Goal: Task Accomplishment & Management: Use online tool/utility

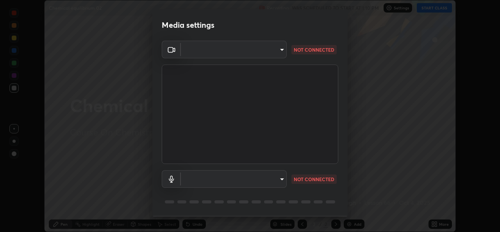
scroll to position [25, 0]
type input "d5dd4d4f0ad50d578cabb58e37a21e958f8cd01c412184e56a13254a0c40bdc7"
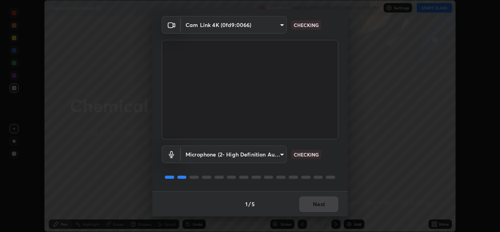
click at [246, 159] on body "Erase all Chemical equilibrium 02 Recording WAS SCHEDULED TO START AT 1:10 PM S…" at bounding box center [250, 116] width 500 height 232
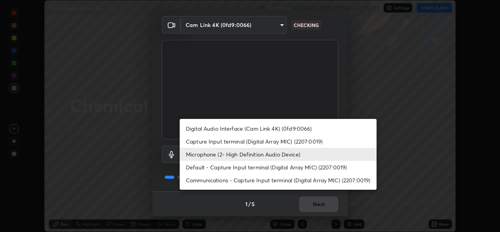
click at [238, 130] on li "Digital Audio Interface (Cam Link 4K) (0fd9:0066)" at bounding box center [278, 128] width 197 height 13
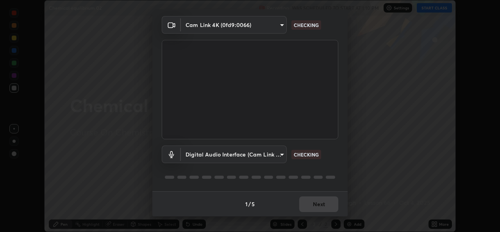
click at [236, 156] on body "Erase all Chemical equilibrium 02 Recording WAS SCHEDULED TO START AT 1:10 PM S…" at bounding box center [250, 116] width 500 height 232
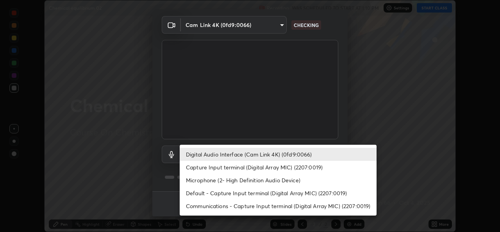
click at [228, 182] on li "Microphone (2- High Definition Audio Device)" at bounding box center [278, 179] width 197 height 13
type input "36cd9f89a23acff87b04cca3604351d0b29241054667b16386bdc59ab177bbc1"
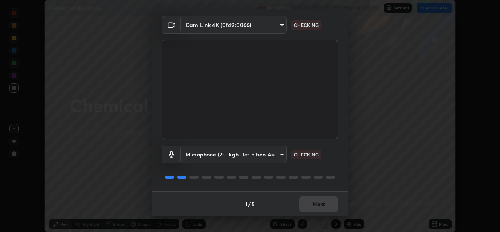
click at [271, 28] on body "Erase all Chemical equilibrium 02 Recording WAS SCHEDULED TO START AT 1:10 PM S…" at bounding box center [250, 116] width 500 height 232
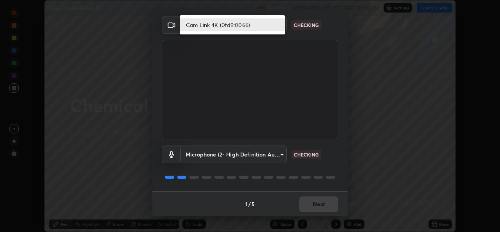
click at [259, 24] on li "Cam Link 4K (0fd9:0066)" at bounding box center [232, 24] width 105 height 13
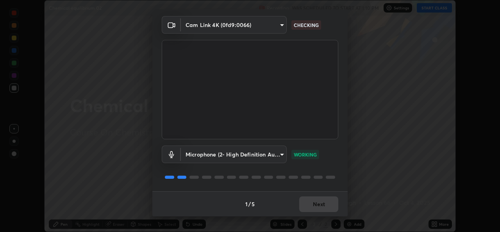
click at [271, 32] on body "Erase all Chemical equilibrium 02 Recording WAS SCHEDULED TO START AT 1:10 PM S…" at bounding box center [250, 116] width 500 height 232
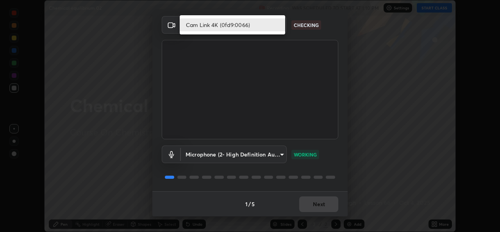
click at [266, 25] on li "Cam Link 4K (0fd9:0066)" at bounding box center [232, 24] width 105 height 13
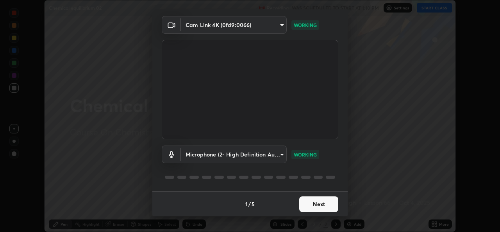
click at [313, 205] on button "Next" at bounding box center [318, 204] width 39 height 16
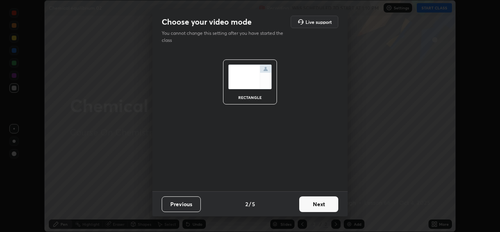
scroll to position [0, 0]
click at [313, 206] on button "Next" at bounding box center [318, 204] width 39 height 16
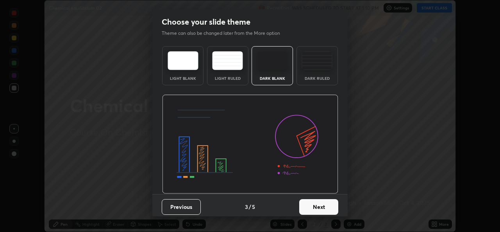
click at [313, 203] on button "Next" at bounding box center [318, 207] width 39 height 16
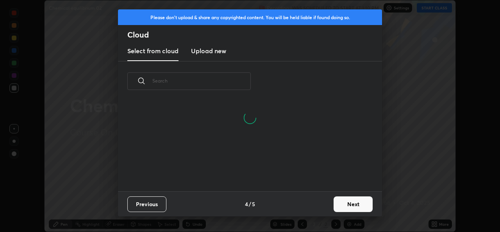
click at [346, 203] on button "Next" at bounding box center [353, 204] width 39 height 16
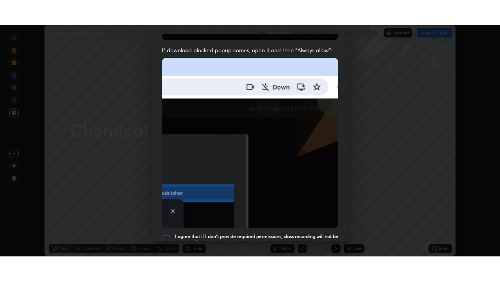
scroll to position [184, 0]
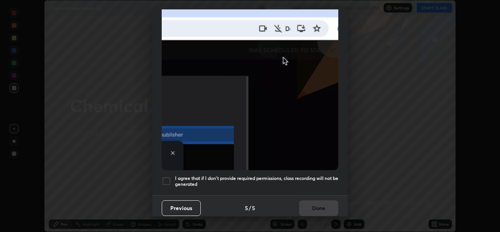
click at [168, 178] on div at bounding box center [166, 180] width 9 height 9
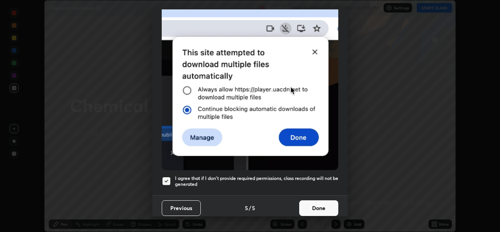
click at [309, 209] on button "Done" at bounding box center [318, 208] width 39 height 16
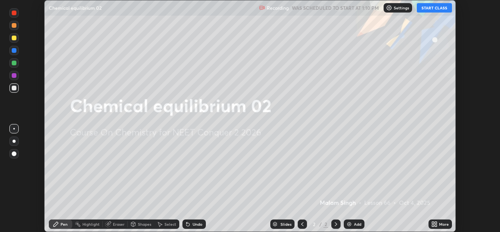
click at [426, 11] on button "START CLASS" at bounding box center [434, 7] width 35 height 9
click at [433, 223] on icon at bounding box center [433, 222] width 2 height 2
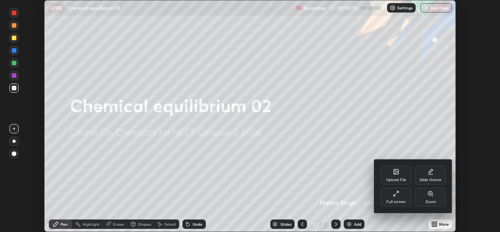
click at [395, 200] on div "Full screen" at bounding box center [396, 202] width 20 height 4
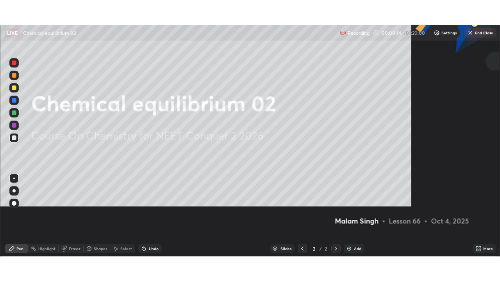
scroll to position [281, 500]
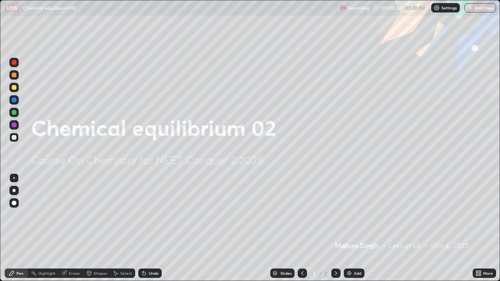
click at [346, 231] on img at bounding box center [349, 273] width 6 height 6
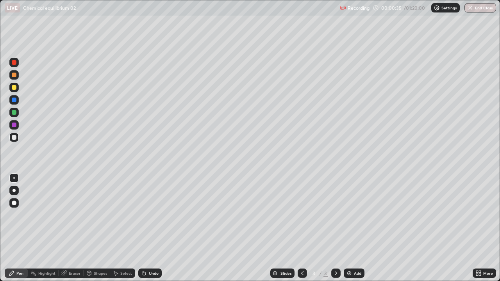
click at [14, 191] on div at bounding box center [13, 190] width 3 height 3
click at [12, 77] on div at bounding box center [13, 74] width 9 height 9
click at [82, 231] on div "Eraser" at bounding box center [71, 273] width 25 height 9
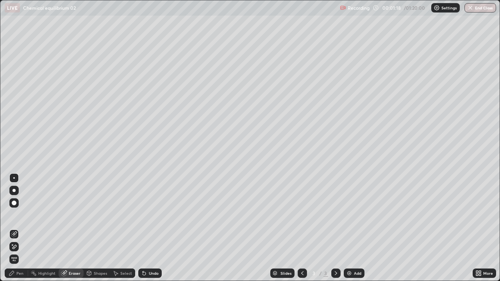
click at [18, 231] on div "Pen" at bounding box center [19, 273] width 7 height 4
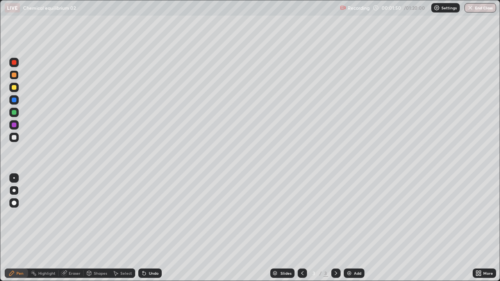
click at [18, 137] on div at bounding box center [13, 137] width 9 height 9
click at [14, 91] on div at bounding box center [13, 87] width 9 height 9
click at [151, 231] on div "Undo" at bounding box center [154, 273] width 10 height 4
click at [15, 75] on div at bounding box center [14, 75] width 5 height 5
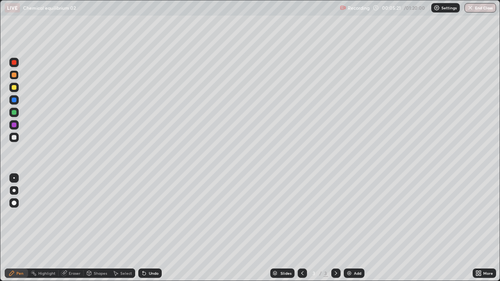
click at [145, 231] on icon at bounding box center [144, 273] width 6 height 6
click at [149, 231] on div "Undo" at bounding box center [154, 273] width 10 height 4
click at [148, 231] on div "Undo" at bounding box center [149, 273] width 23 height 9
click at [145, 231] on icon at bounding box center [144, 273] width 6 height 6
click at [12, 97] on div at bounding box center [13, 99] width 9 height 9
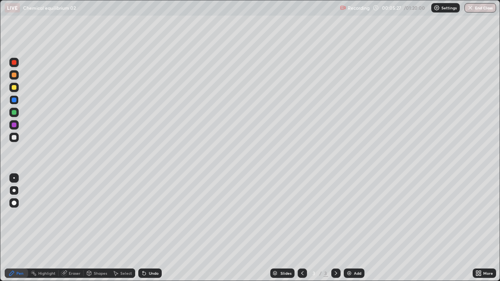
click at [146, 231] on div "Undo" at bounding box center [149, 273] width 23 height 9
click at [150, 231] on div "Undo" at bounding box center [154, 273] width 10 height 4
click at [151, 231] on div "Undo" at bounding box center [149, 273] width 23 height 9
click at [147, 231] on div "Undo" at bounding box center [149, 273] width 23 height 9
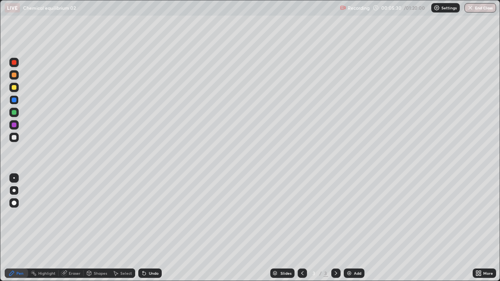
click at [15, 89] on div at bounding box center [14, 87] width 5 height 5
click at [13, 137] on div at bounding box center [14, 137] width 5 height 5
click at [147, 231] on div "Undo" at bounding box center [149, 273] width 23 height 9
click at [148, 231] on div "Undo" at bounding box center [149, 273] width 23 height 9
click at [149, 231] on div "Undo" at bounding box center [154, 273] width 10 height 4
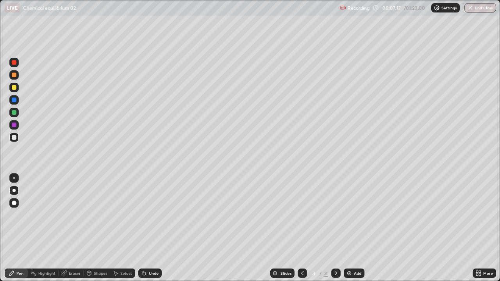
click at [14, 77] on div at bounding box center [14, 75] width 5 height 5
click at [350, 231] on img at bounding box center [349, 273] width 6 height 6
click at [16, 136] on div at bounding box center [14, 137] width 5 height 5
click at [300, 231] on icon at bounding box center [302, 273] width 6 height 6
click at [335, 231] on icon at bounding box center [336, 273] width 6 height 6
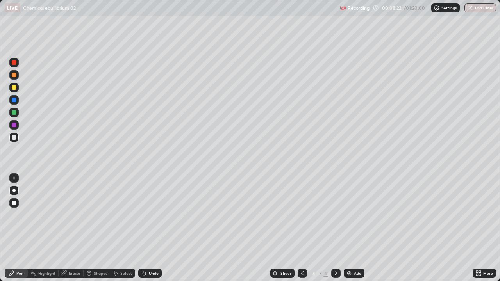
click at [302, 231] on icon at bounding box center [302, 273] width 6 height 6
click at [334, 231] on icon at bounding box center [336, 273] width 6 height 6
click at [18, 74] on div at bounding box center [13, 74] width 9 height 9
click at [17, 138] on div at bounding box center [13, 137] width 9 height 9
click at [352, 231] on div "Add" at bounding box center [354, 273] width 21 height 9
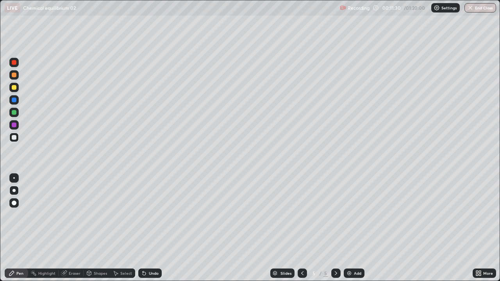
click at [13, 87] on div at bounding box center [14, 87] width 5 height 5
click at [17, 139] on div at bounding box center [13, 137] width 9 height 9
click at [350, 231] on img at bounding box center [349, 273] width 6 height 6
click at [14, 75] on div at bounding box center [14, 75] width 5 height 5
click at [14, 138] on div at bounding box center [14, 137] width 5 height 5
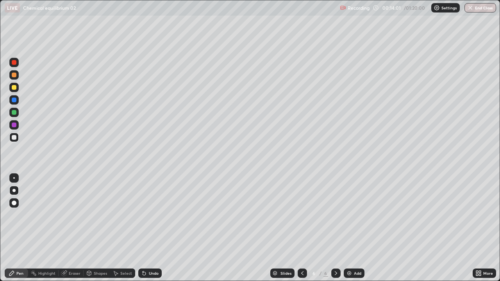
click at [14, 75] on div at bounding box center [14, 75] width 5 height 5
click at [16, 137] on div at bounding box center [14, 137] width 5 height 5
click at [353, 231] on div "Add" at bounding box center [354, 273] width 21 height 9
click at [14, 75] on div at bounding box center [14, 75] width 5 height 5
click at [16, 134] on div at bounding box center [13, 137] width 9 height 9
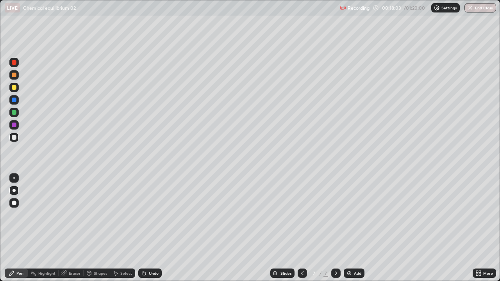
click at [13, 114] on div at bounding box center [14, 112] width 5 height 5
click at [16, 139] on div at bounding box center [14, 137] width 5 height 5
click at [16, 86] on div at bounding box center [14, 87] width 5 height 5
click at [350, 231] on img at bounding box center [349, 273] width 6 height 6
click at [13, 74] on div at bounding box center [14, 75] width 5 height 5
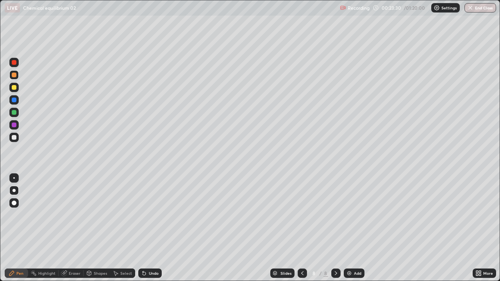
click at [14, 137] on div at bounding box center [14, 137] width 5 height 5
click at [75, 231] on div "Eraser" at bounding box center [75, 273] width 12 height 4
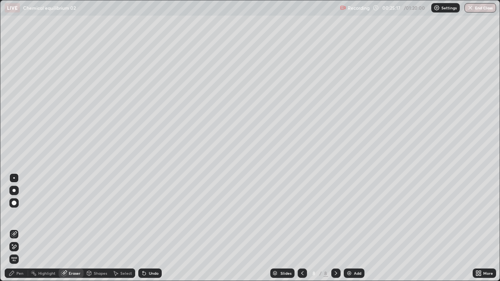
click at [20, 231] on div "Pen" at bounding box center [19, 273] width 7 height 4
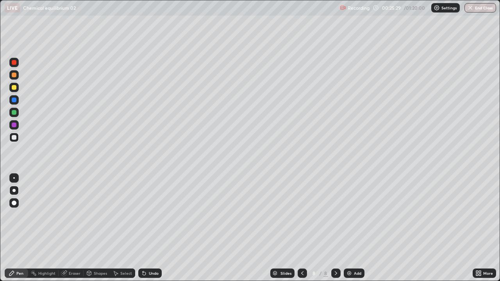
click at [13, 90] on div at bounding box center [13, 87] width 9 height 9
click at [14, 78] on div at bounding box center [13, 74] width 9 height 9
click at [349, 231] on img at bounding box center [349, 273] width 6 height 6
click at [13, 137] on div at bounding box center [14, 137] width 5 height 5
click at [75, 231] on div "Eraser" at bounding box center [75, 273] width 12 height 4
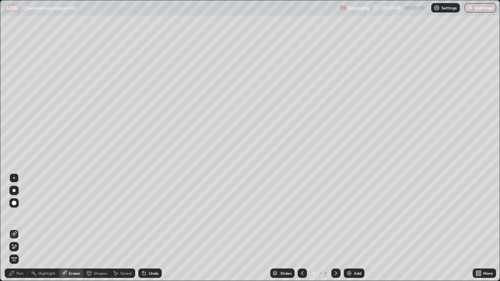
click at [10, 231] on icon at bounding box center [11, 273] width 5 height 5
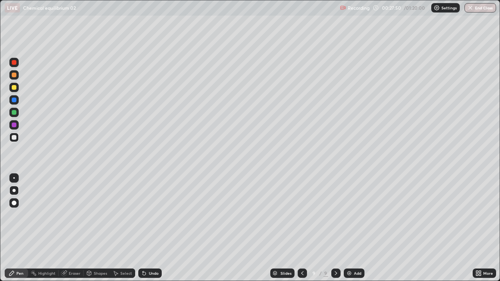
click at [16, 73] on div at bounding box center [14, 75] width 5 height 5
click at [15, 138] on div at bounding box center [14, 137] width 5 height 5
click at [18, 86] on div at bounding box center [13, 87] width 9 height 9
click at [350, 231] on img at bounding box center [349, 273] width 6 height 6
click at [12, 75] on div at bounding box center [14, 75] width 5 height 5
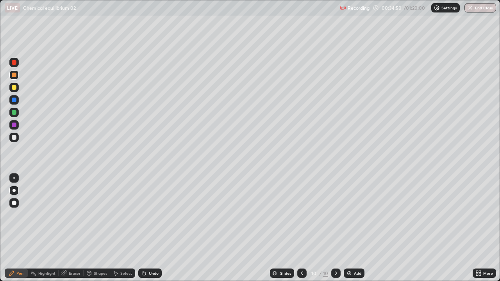
click at [14, 137] on div at bounding box center [14, 137] width 5 height 5
click at [73, 231] on div "Eraser" at bounding box center [75, 273] width 12 height 4
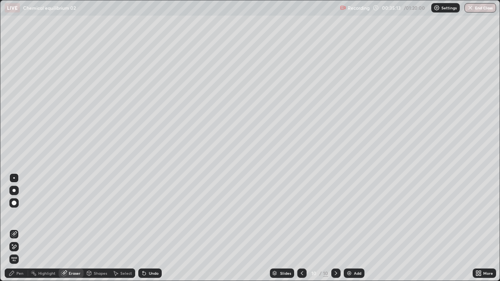
click at [21, 231] on div "Pen" at bounding box center [19, 273] width 7 height 4
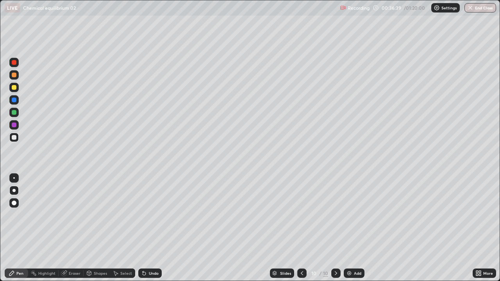
click at [17, 75] on div at bounding box center [13, 74] width 9 height 9
click at [15, 87] on div at bounding box center [14, 87] width 5 height 5
click at [349, 231] on img at bounding box center [349, 273] width 6 height 6
click at [13, 75] on div at bounding box center [14, 75] width 5 height 5
click at [16, 136] on div at bounding box center [14, 137] width 5 height 5
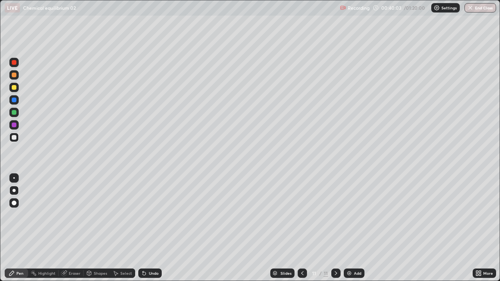
click at [73, 231] on div "Eraser" at bounding box center [75, 273] width 12 height 4
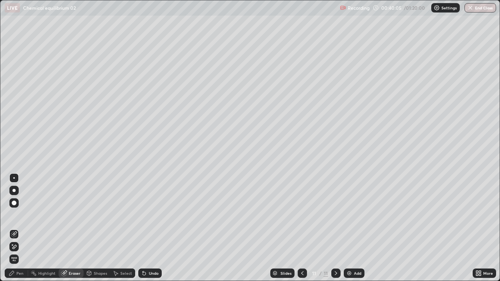
click at [20, 231] on div "Pen" at bounding box center [19, 273] width 7 height 4
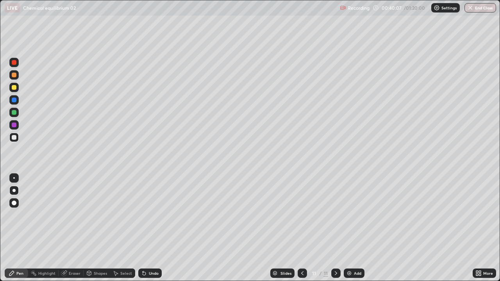
click at [14, 88] on div at bounding box center [14, 87] width 5 height 5
click at [14, 137] on div at bounding box center [14, 137] width 5 height 5
click at [16, 116] on div at bounding box center [13, 112] width 9 height 9
click at [348, 231] on img at bounding box center [349, 273] width 6 height 6
click at [14, 75] on div at bounding box center [14, 75] width 5 height 5
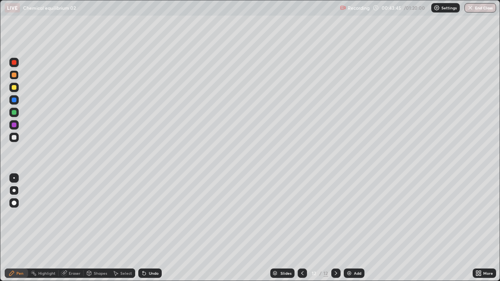
click at [146, 231] on div "Undo" at bounding box center [149, 273] width 23 height 9
click at [95, 231] on div "Shapes" at bounding box center [97, 273] width 27 height 9
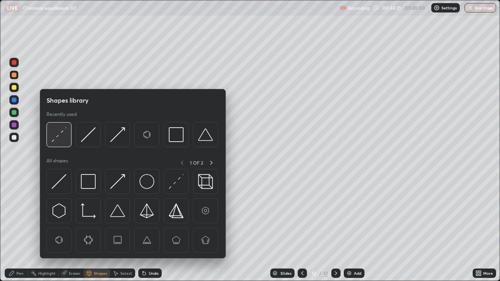
click at [61, 139] on img at bounding box center [59, 134] width 15 height 15
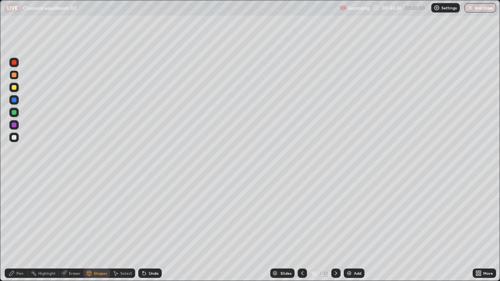
click at [24, 231] on div "Pen" at bounding box center [16, 273] width 23 height 9
click at [17, 134] on div at bounding box center [13, 137] width 9 height 9
click at [14, 75] on div at bounding box center [14, 75] width 5 height 5
click at [14, 139] on div at bounding box center [14, 137] width 5 height 5
click at [350, 231] on img at bounding box center [349, 273] width 6 height 6
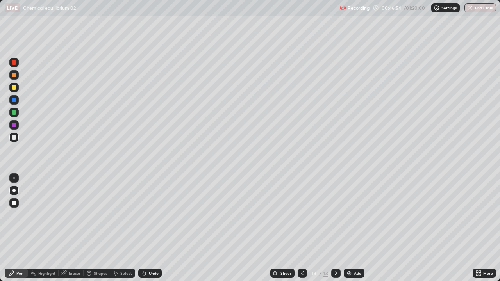
click at [12, 74] on div at bounding box center [14, 75] width 5 height 5
click at [146, 231] on div "Undo" at bounding box center [149, 273] width 23 height 9
click at [14, 137] on div at bounding box center [14, 137] width 5 height 5
click at [94, 231] on div "Shapes" at bounding box center [100, 273] width 13 height 4
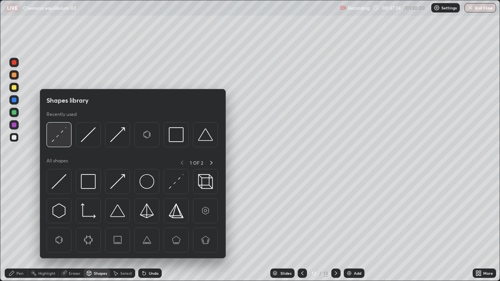
click at [57, 130] on img at bounding box center [59, 134] width 15 height 15
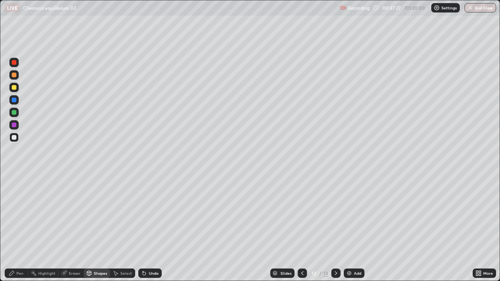
click at [21, 231] on div "Pen" at bounding box center [19, 273] width 7 height 4
click at [145, 231] on icon at bounding box center [144, 273] width 6 height 6
click at [16, 79] on div at bounding box center [13, 74] width 9 height 9
click at [17, 88] on div at bounding box center [13, 87] width 9 height 9
click at [348, 231] on div "Add" at bounding box center [354, 273] width 21 height 9
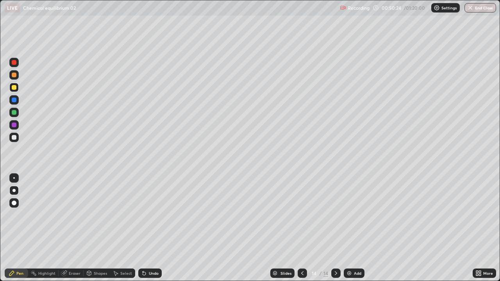
click at [18, 73] on div at bounding box center [13, 74] width 9 height 9
click at [12, 139] on div at bounding box center [14, 137] width 5 height 5
click at [348, 231] on img at bounding box center [349, 273] width 6 height 6
click at [14, 74] on div at bounding box center [14, 75] width 5 height 5
click at [143, 231] on div "Undo" at bounding box center [149, 273] width 23 height 9
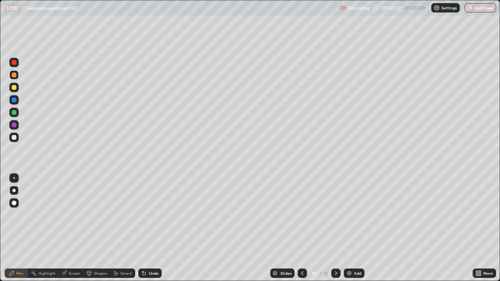
click at [14, 87] on div at bounding box center [14, 87] width 5 height 5
click at [15, 137] on div at bounding box center [14, 137] width 5 height 5
click at [13, 75] on div at bounding box center [14, 75] width 5 height 5
click at [13, 86] on div at bounding box center [14, 87] width 5 height 5
click at [14, 139] on div at bounding box center [14, 137] width 5 height 5
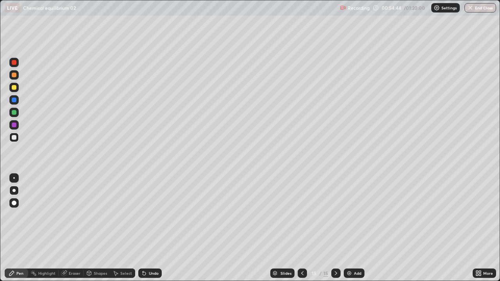
click at [14, 75] on div at bounding box center [14, 75] width 5 height 5
click at [16, 89] on div at bounding box center [14, 87] width 5 height 5
click at [16, 137] on div at bounding box center [14, 137] width 5 height 5
click at [149, 231] on div "Undo" at bounding box center [154, 273] width 10 height 4
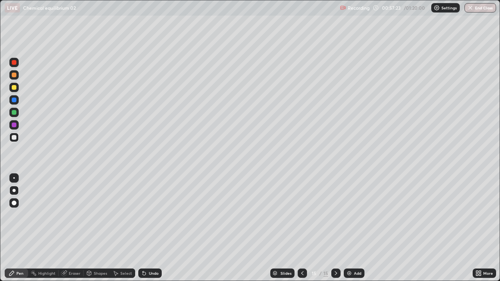
click at [14, 63] on div at bounding box center [14, 62] width 5 height 5
click at [14, 137] on div at bounding box center [14, 137] width 5 height 5
click at [352, 231] on div "Add" at bounding box center [354, 273] width 21 height 9
click at [74, 231] on div "Eraser" at bounding box center [75, 273] width 12 height 4
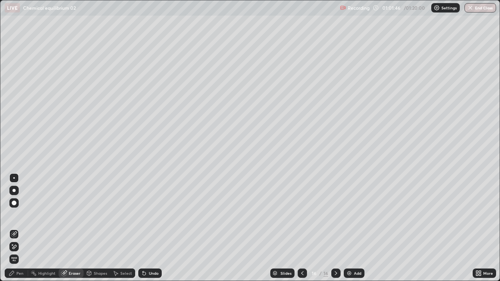
click at [20, 231] on div "Pen" at bounding box center [16, 273] width 23 height 9
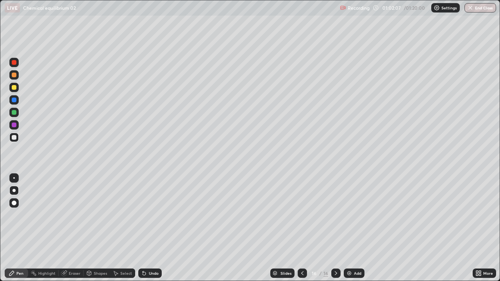
click at [11, 89] on div at bounding box center [13, 87] width 9 height 9
click at [15, 139] on div at bounding box center [14, 137] width 5 height 5
click at [13, 112] on div at bounding box center [14, 112] width 5 height 5
click at [13, 74] on div at bounding box center [14, 75] width 5 height 5
click at [14, 134] on div at bounding box center [13, 137] width 9 height 9
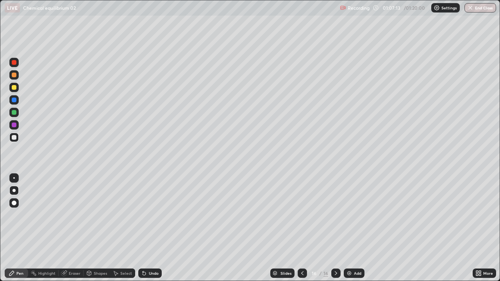
click at [353, 231] on div "Add" at bounding box center [354, 273] width 21 height 9
click at [13, 76] on div at bounding box center [14, 75] width 5 height 5
click at [15, 138] on div at bounding box center [14, 137] width 5 height 5
click at [475, 7] on button "End Class" at bounding box center [480, 7] width 32 height 9
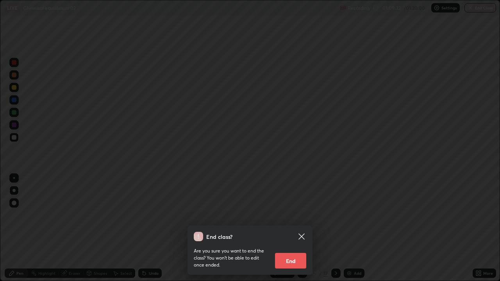
click at [294, 231] on button "End" at bounding box center [290, 261] width 31 height 16
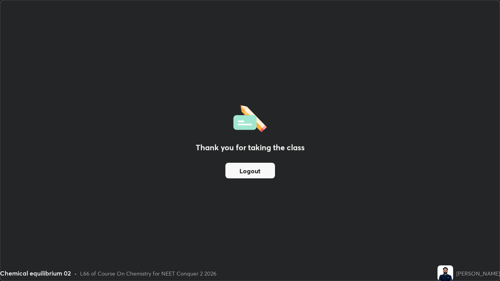
click at [248, 175] on button "Logout" at bounding box center [250, 171] width 50 height 16
click at [252, 170] on button "Logout" at bounding box center [250, 171] width 50 height 16
